Goal: Navigation & Orientation: Find specific page/section

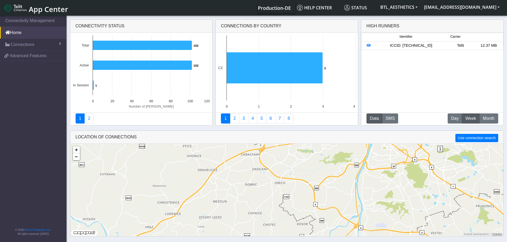
click at [288, 198] on div "1 2 + − ©2025 MapQuest, | Terms" at bounding box center [286, 190] width 433 height 93
click at [288, 197] on div "1 2 + − ©2025 MapQuest, | Terms" at bounding box center [286, 190] width 433 height 93
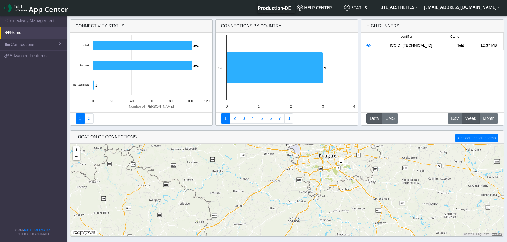
click at [341, 161] on span "1" at bounding box center [341, 161] width 6 height 6
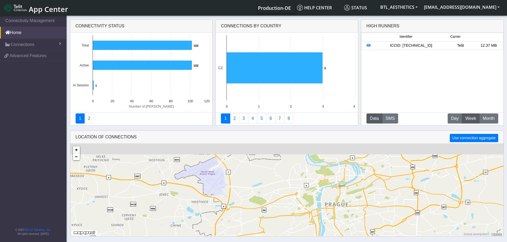
drag, startPoint x: 343, startPoint y: 220, endPoint x: 344, endPoint y: 246, distance: 26.4
click at [344, 242] on html "App Center Production-DE Help center Status BTL_AESTHETICS [EMAIL_ADDRESS][DOMA…" at bounding box center [253, 121] width 507 height 242
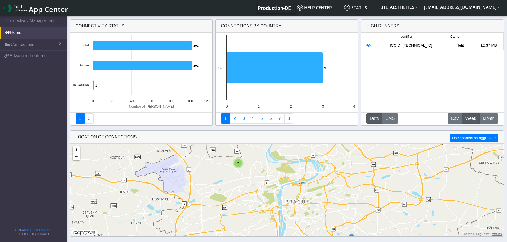
click at [236, 164] on div "2" at bounding box center [238, 163] width 8 height 8
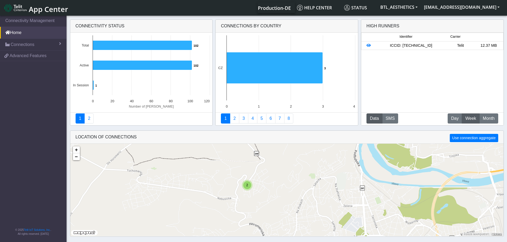
drag, startPoint x: 243, startPoint y: 205, endPoint x: 247, endPoint y: 232, distance: 27.4
click at [247, 232] on div "2 + − ©2025 MapQuest, | Terms" at bounding box center [286, 190] width 433 height 93
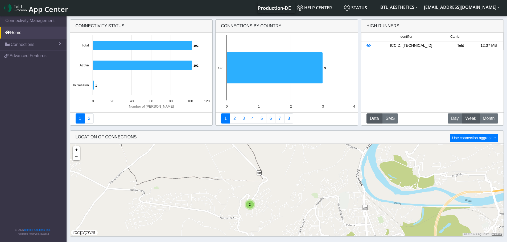
click at [250, 204] on span "2" at bounding box center [250, 205] width 2 height 4
click at [239, 202] on img at bounding box center [240, 203] width 6 height 10
click at [232, 197] on link "Click here" at bounding box center [231, 198] width 14 height 4
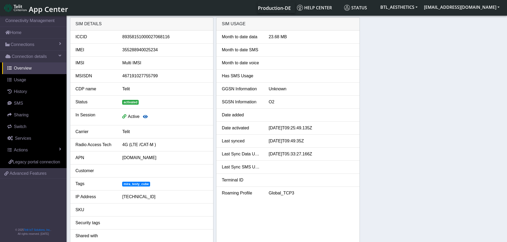
click at [146, 117] on icon "button" at bounding box center [145, 117] width 5 height 4
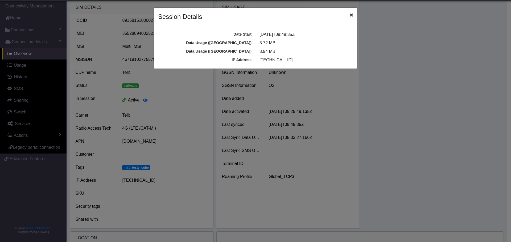
click at [350, 15] on icon "Close" at bounding box center [351, 15] width 3 height 4
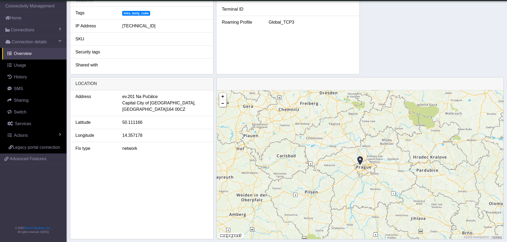
scroll to position [160, 0]
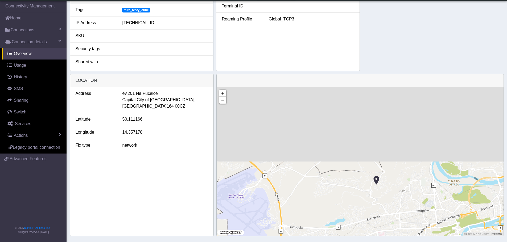
drag, startPoint x: 368, startPoint y: 137, endPoint x: 366, endPoint y: 249, distance: 112.0
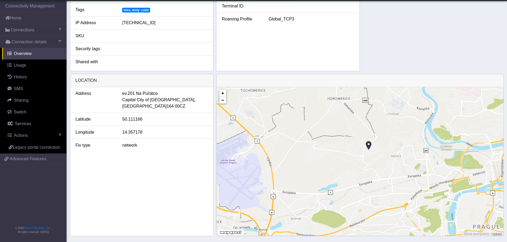
drag, startPoint x: 353, startPoint y: 211, endPoint x: 346, endPoint y: 166, distance: 45.5
click at [346, 166] on div "+ − ©2025 MapQuest, | Terms" at bounding box center [359, 161] width 287 height 149
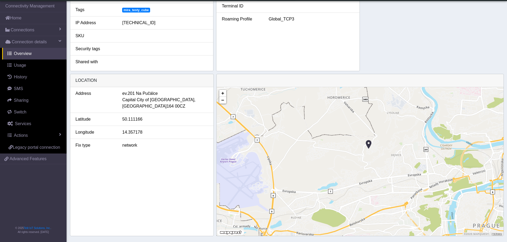
click at [369, 144] on img at bounding box center [368, 145] width 6 height 10
click at [369, 145] on img at bounding box center [368, 145] width 6 height 10
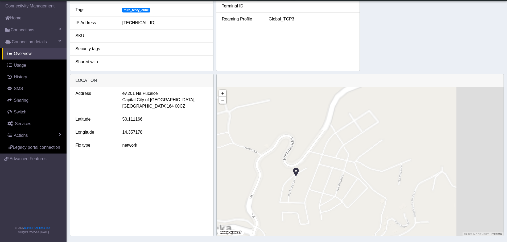
drag, startPoint x: 383, startPoint y: 154, endPoint x: 318, endPoint y: 235, distance: 103.5
click at [318, 235] on div "+ − ©2025 MapQuest, | Terms" at bounding box center [359, 161] width 287 height 149
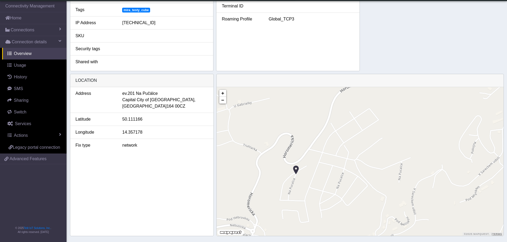
click at [295, 166] on img at bounding box center [296, 170] width 6 height 10
click at [295, 169] on img at bounding box center [296, 170] width 6 height 10
click at [295, 169] on div "+ − ©2025 MapQuest, | Terms" at bounding box center [359, 161] width 287 height 149
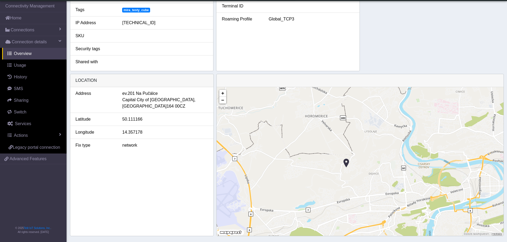
drag, startPoint x: 399, startPoint y: 77, endPoint x: 399, endPoint y: 126, distance: 49.5
click at [399, 126] on app-view "SIM details ICCID [TECHNICAL_ID] IMEI [TECHNICAL_ID] IMSI Multi IMSI MSISDN 467…" at bounding box center [253, 45] width 507 height 404
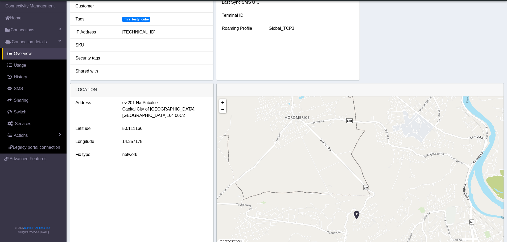
scroll to position [164, 0]
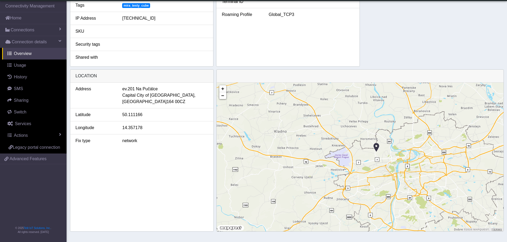
drag, startPoint x: 420, startPoint y: 209, endPoint x: 398, endPoint y: 157, distance: 56.0
click at [398, 157] on div "+ − ©2025 MapQuest, | Terms" at bounding box center [359, 157] width 287 height 149
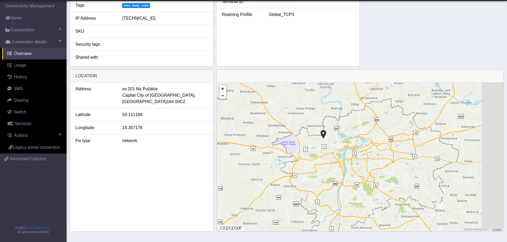
drag, startPoint x: 420, startPoint y: 165, endPoint x: 386, endPoint y: 168, distance: 33.7
click at [386, 168] on div "+ − ©2025 MapQuest, | Terms" at bounding box center [359, 157] width 287 height 149
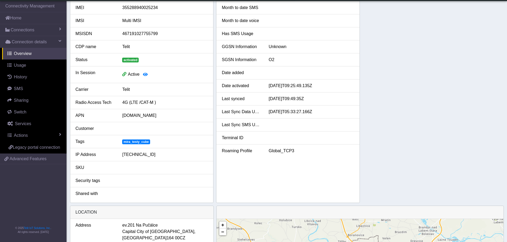
scroll to position [0, 0]
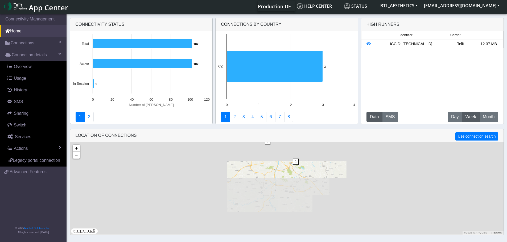
scroll to position [2, 0]
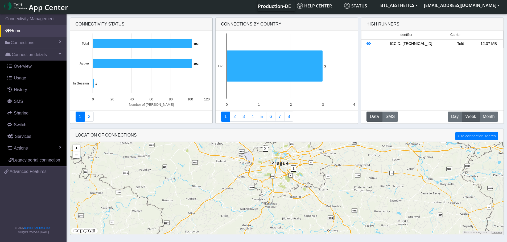
drag, startPoint x: 276, startPoint y: 158, endPoint x: 272, endPoint y: 188, distance: 30.2
click at [272, 188] on div "1 2 + − ©2025 MapQuest, | Terms" at bounding box center [286, 188] width 433 height 93
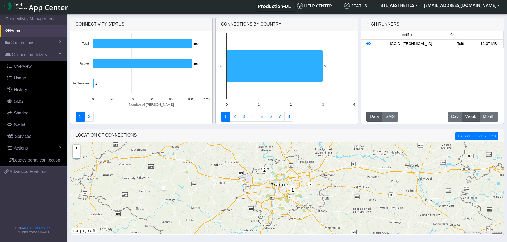
click at [263, 171] on span "2" at bounding box center [265, 170] width 6 height 6
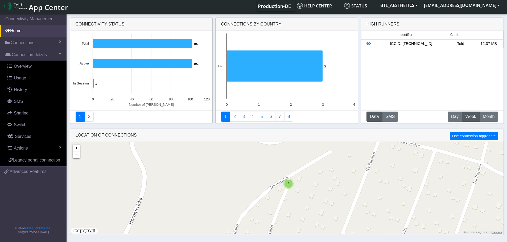
click at [290, 182] on div "2" at bounding box center [288, 184] width 8 height 8
click at [296, 180] on img at bounding box center [298, 183] width 6 height 10
click at [292, 176] on link "Click here" at bounding box center [289, 177] width 14 height 4
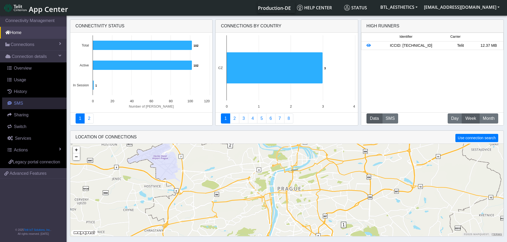
click at [24, 102] on link "SMS" at bounding box center [34, 104] width 64 height 12
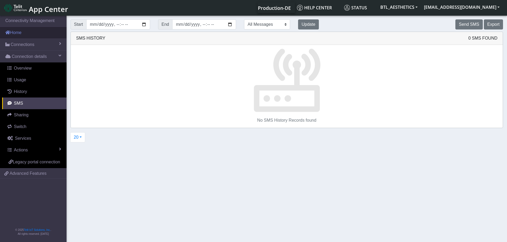
click at [26, 34] on link "Home" at bounding box center [33, 33] width 66 height 12
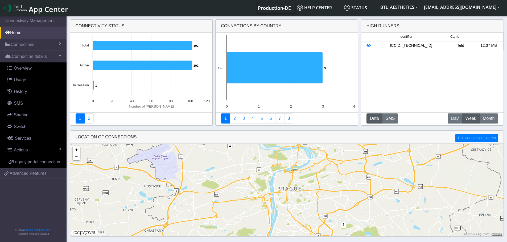
click at [41, 8] on span "App Center" at bounding box center [48, 9] width 39 height 10
